Goal: Information Seeking & Learning: Learn about a topic

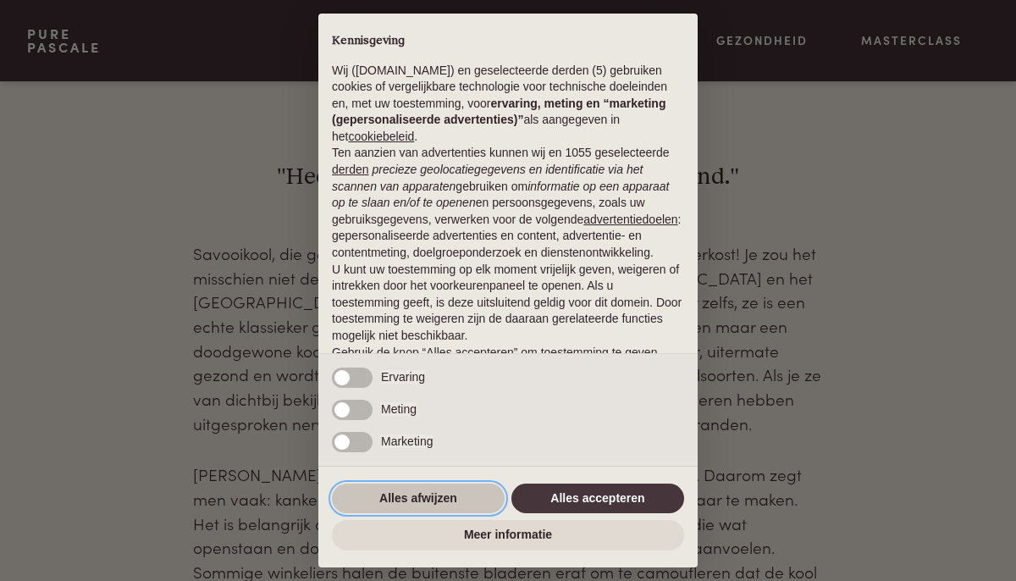
click at [453, 505] on button "Alles afwijzen" at bounding box center [418, 498] width 173 height 30
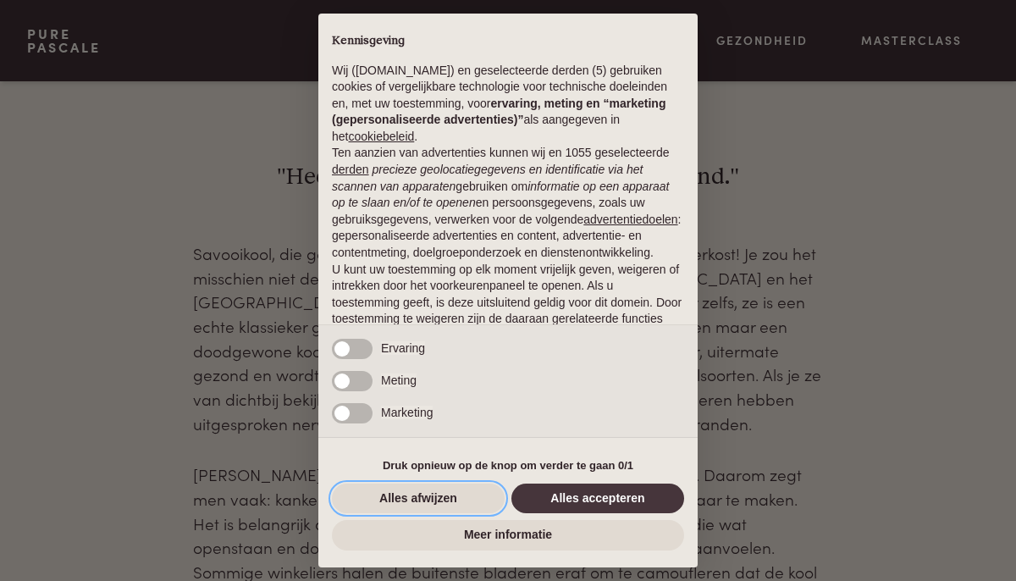
scroll to position [100, 0]
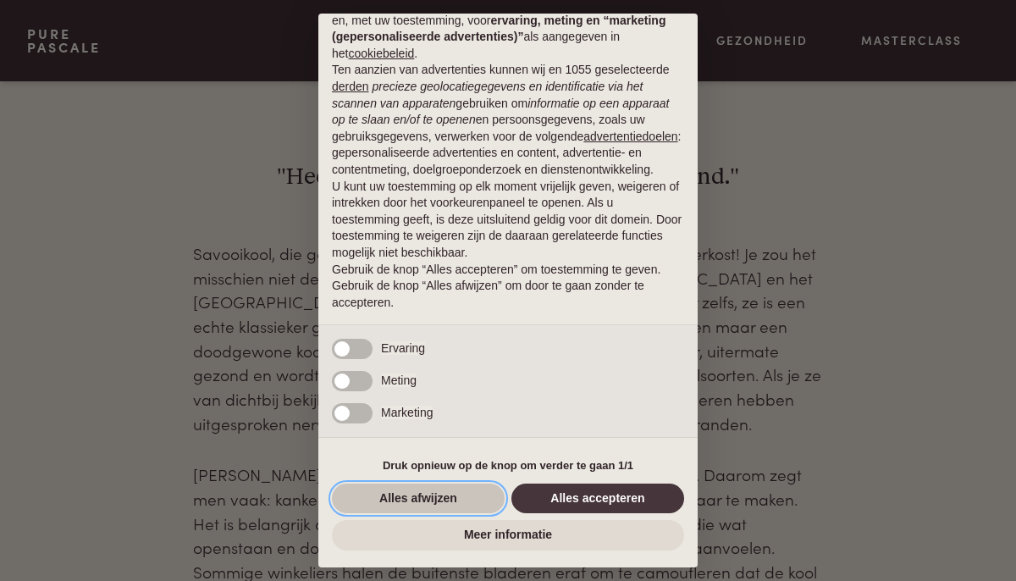
click at [466, 491] on button "Alles afwijzen" at bounding box center [418, 498] width 173 height 30
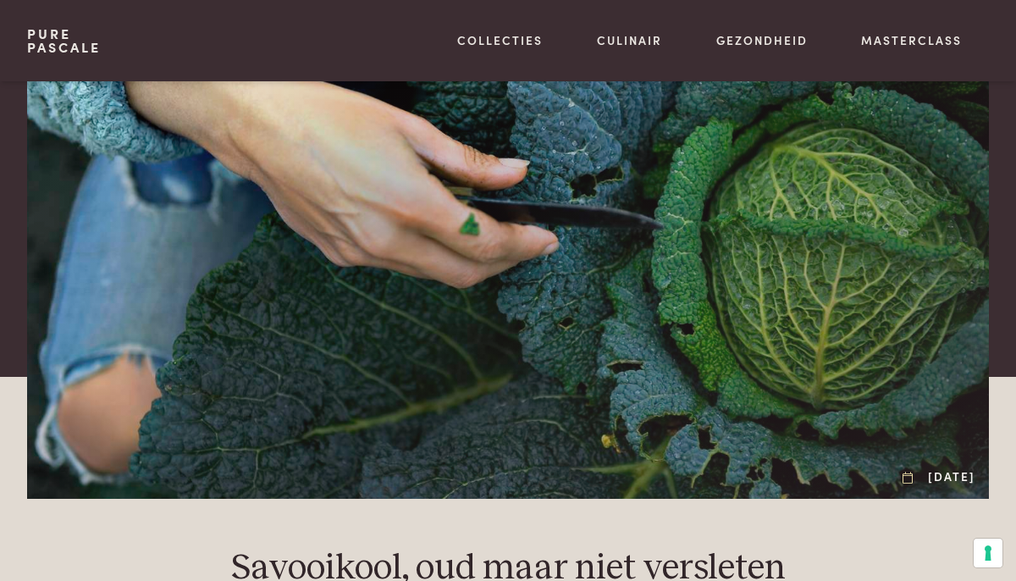
scroll to position [0, 0]
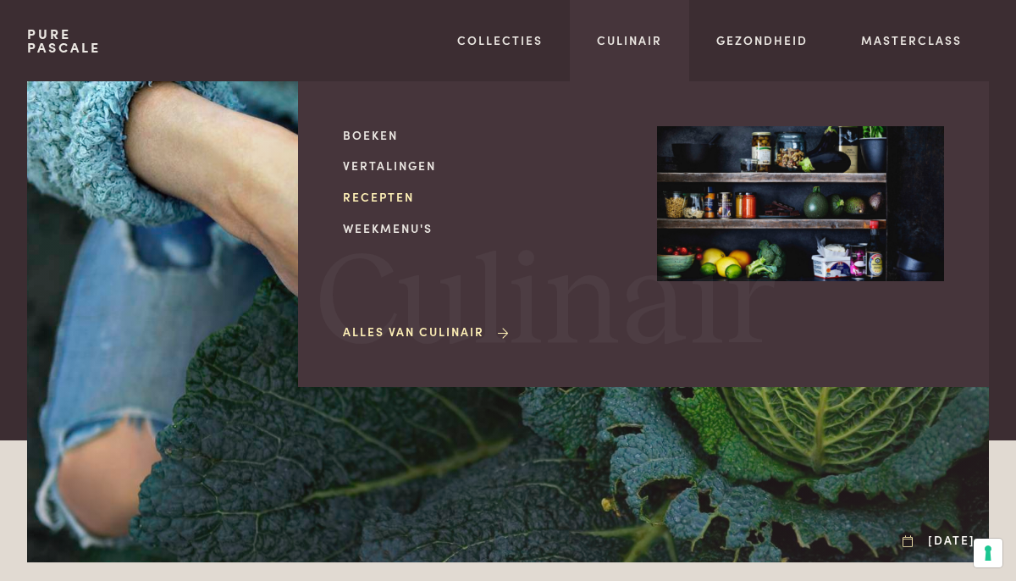
click at [376, 197] on link "Recepten" at bounding box center [486, 197] width 287 height 18
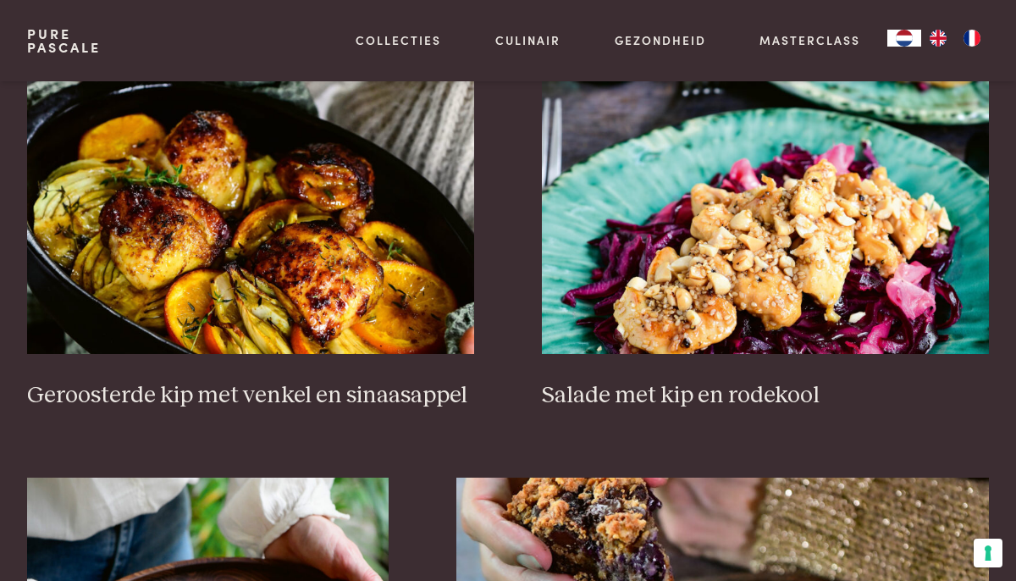
scroll to position [1986, 0]
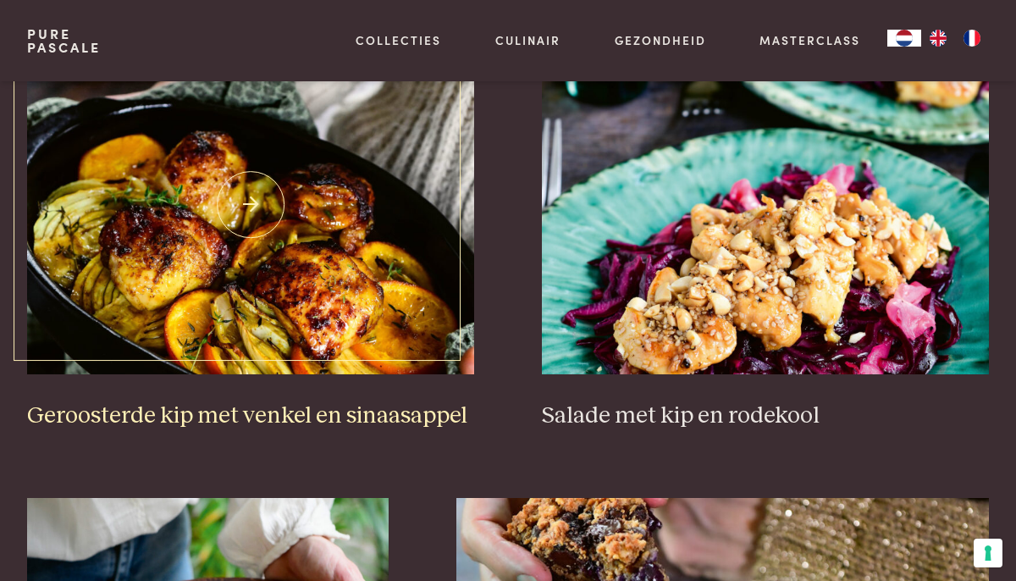
click at [318, 223] on img at bounding box center [250, 205] width 447 height 339
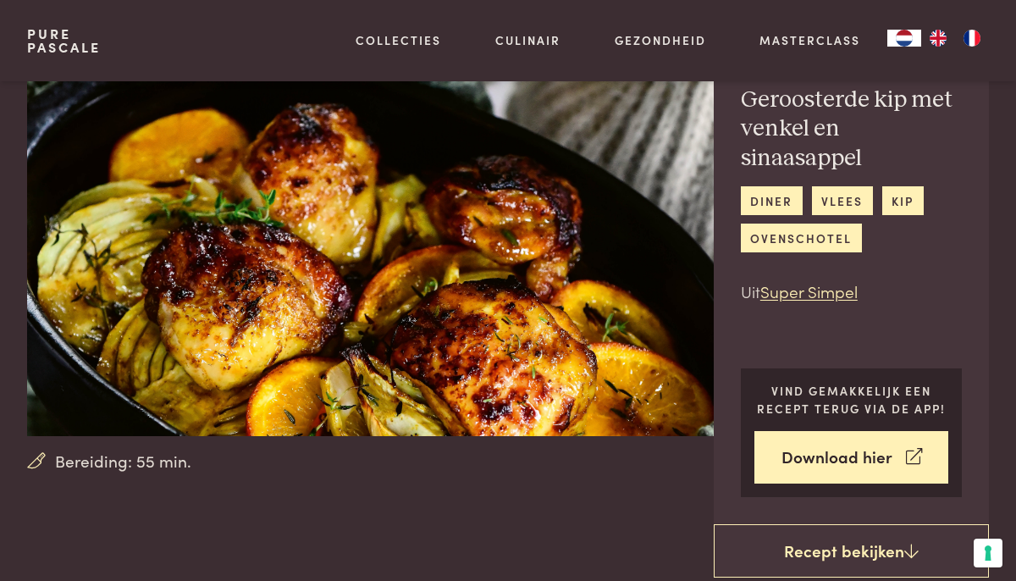
scroll to position [74, 0]
